Goal: Information Seeking & Learning: Learn about a topic

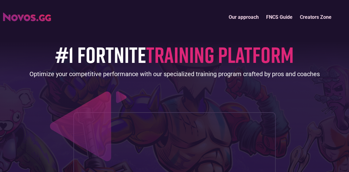
click at [273, 16] on link "FNCS Guide" at bounding box center [280, 16] width 34 height 13
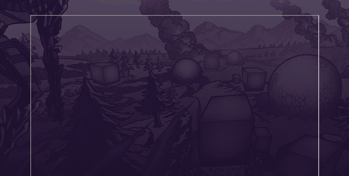
scroll to position [134, 0]
